Goal: Transaction & Acquisition: Purchase product/service

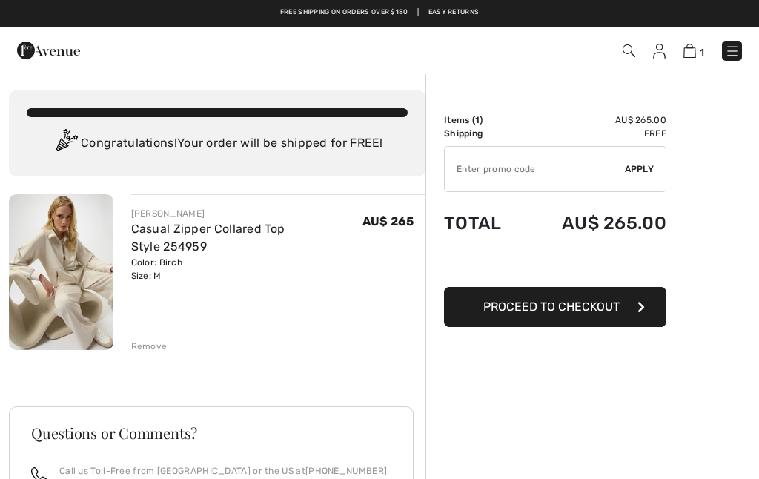
checkbox input "true"
type input "LIVE10"
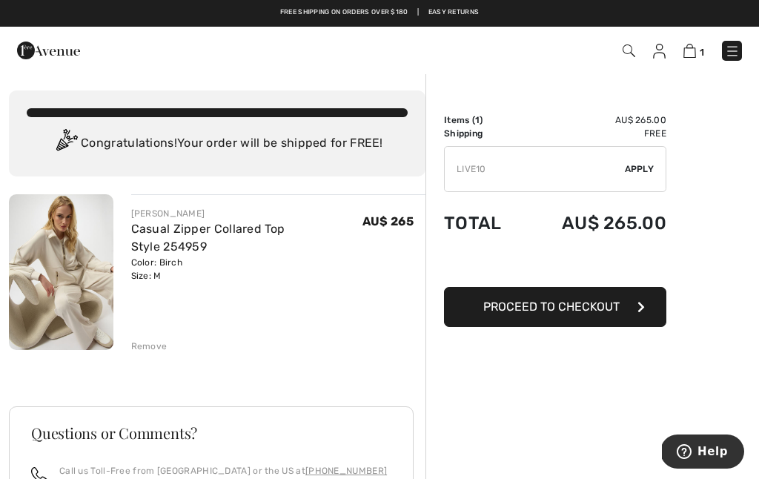
click at [634, 184] on div "✔ Apply Remove" at bounding box center [555, 169] width 222 height 46
click at [642, 164] on span "Apply" at bounding box center [640, 168] width 30 height 13
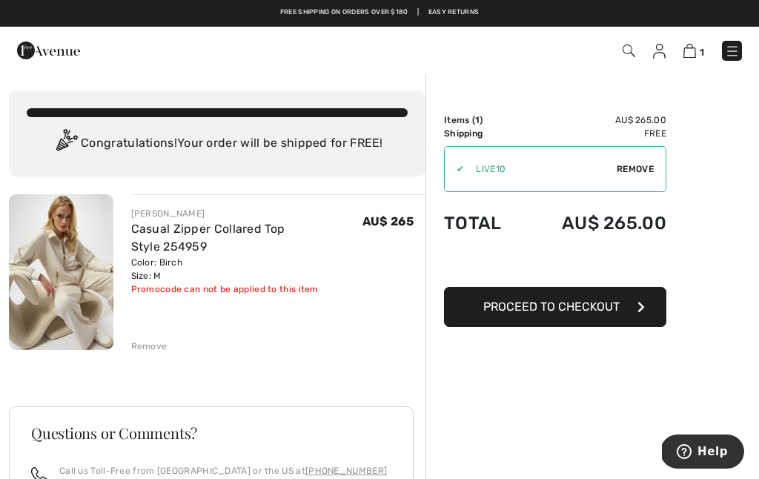
click at [615, 306] on span "Proceed to Checkout" at bounding box center [551, 306] width 136 height 14
click at [54, 288] on img at bounding box center [61, 272] width 104 height 156
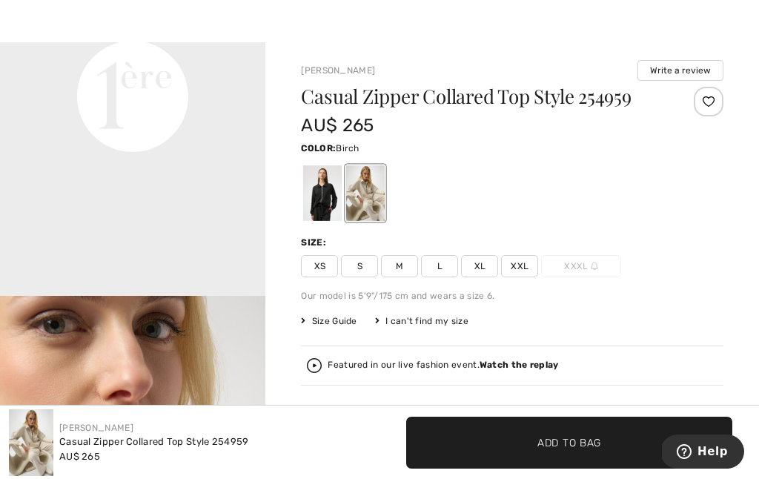
scroll to position [942, 0]
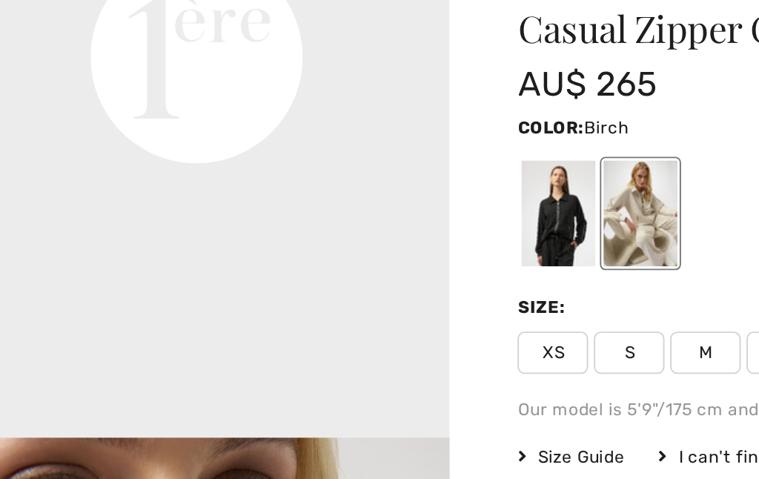
scroll to position [928, 0]
click at [303, 166] on div at bounding box center [322, 194] width 39 height 56
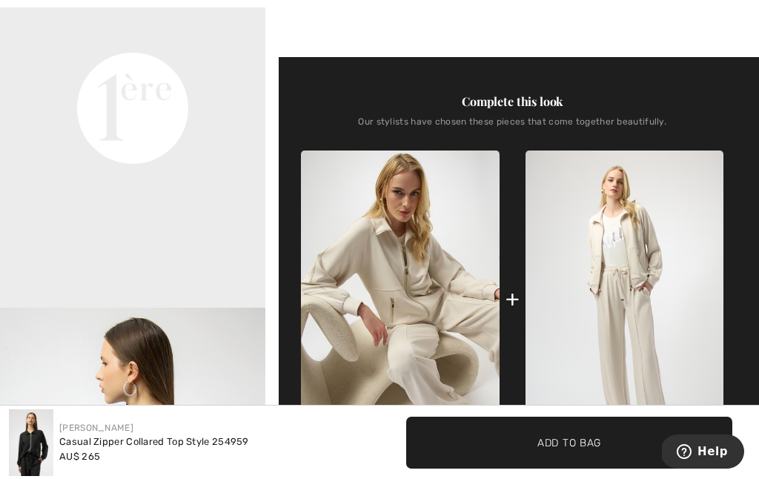
scroll to position [545, 0]
